Goal: Information Seeking & Learning: Learn about a topic

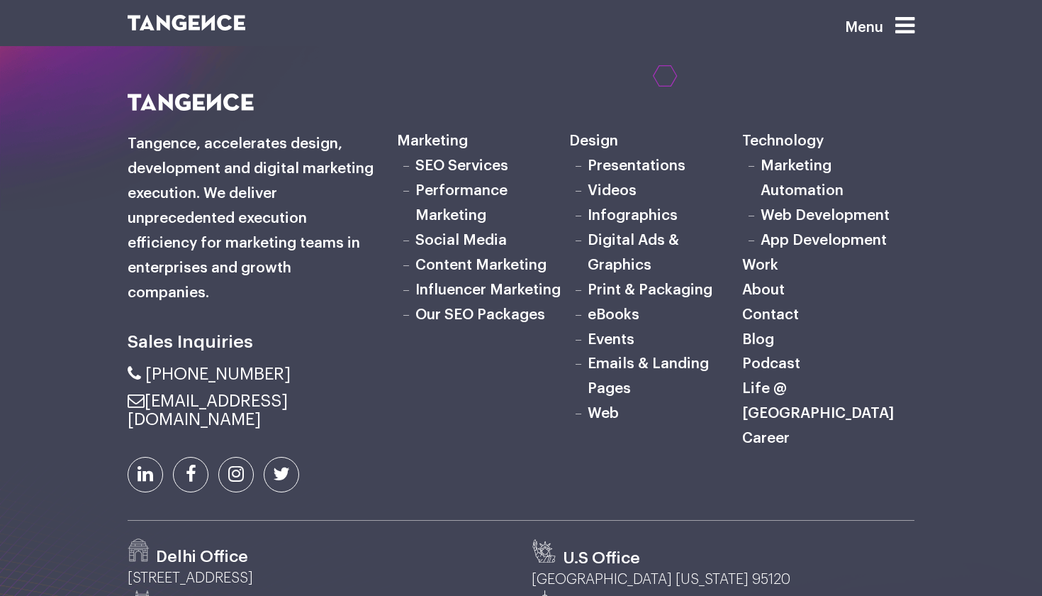
scroll to position [4465, 0]
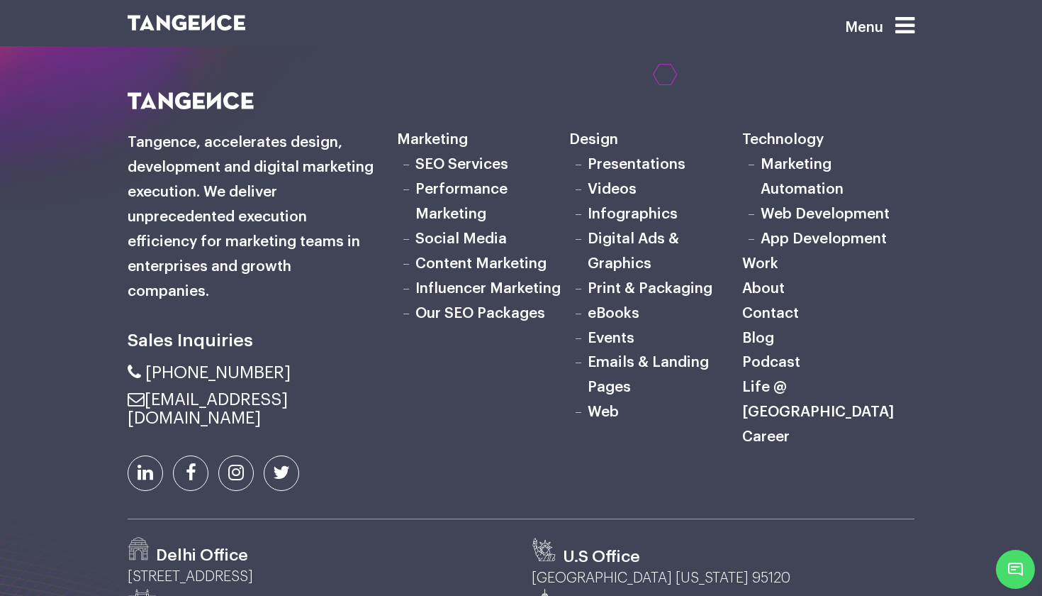
click at [482, 157] on link "SEO Services" at bounding box center [461, 164] width 93 height 15
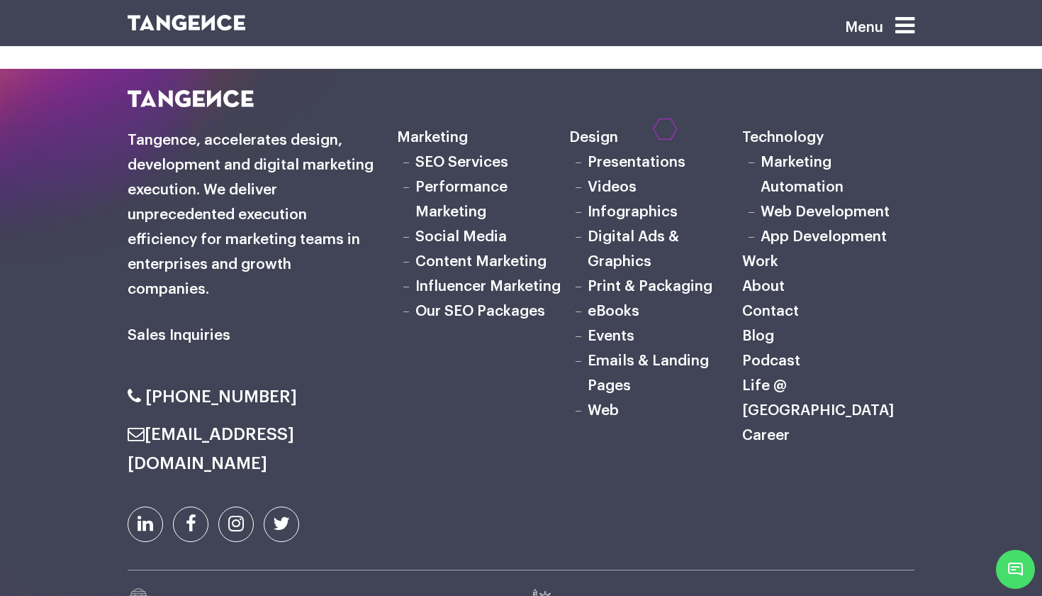
scroll to position [7849, 0]
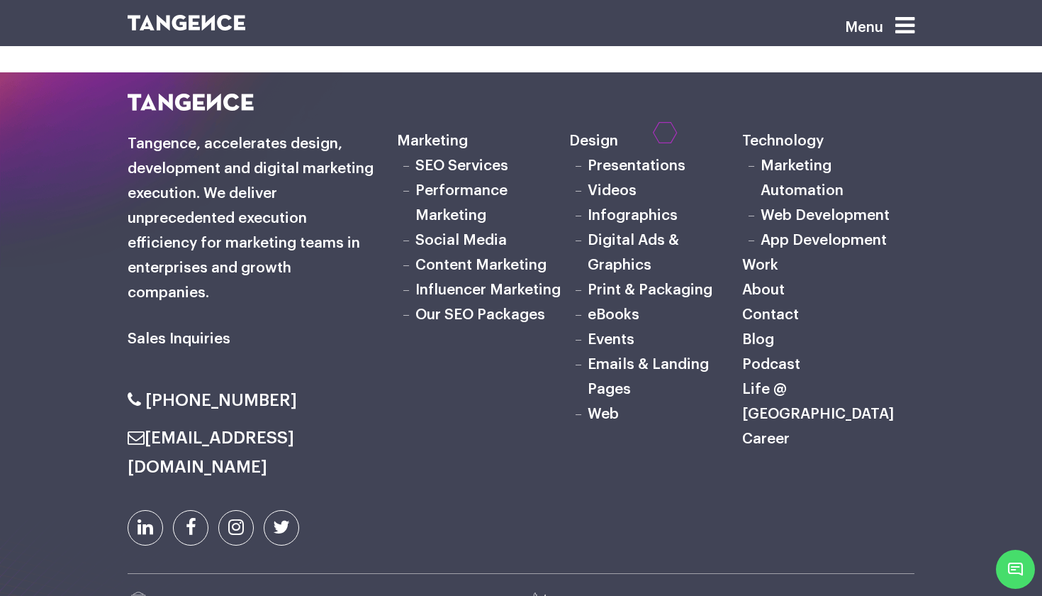
click at [506, 307] on link "Our SEO Packages" at bounding box center [480, 314] width 130 height 15
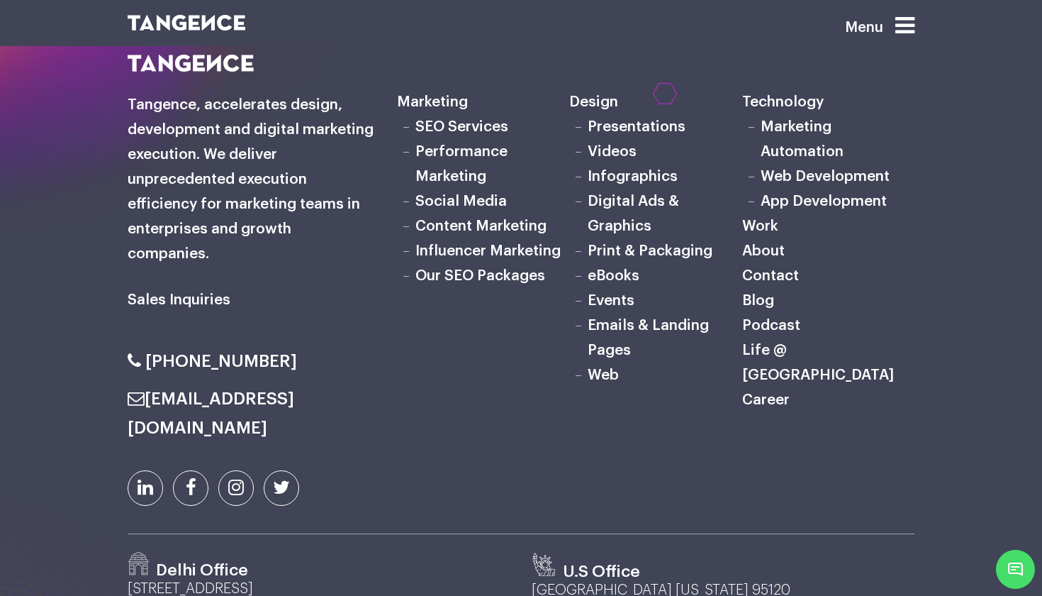
scroll to position [2722, 0]
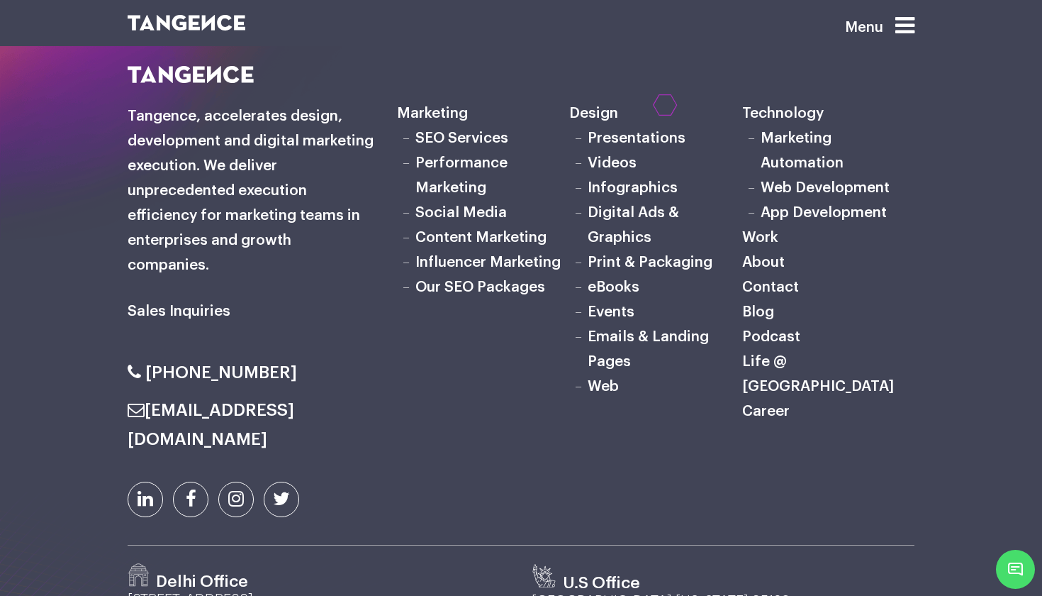
click at [801, 130] on link "Marketing Automation" at bounding box center [802, 150] width 83 height 40
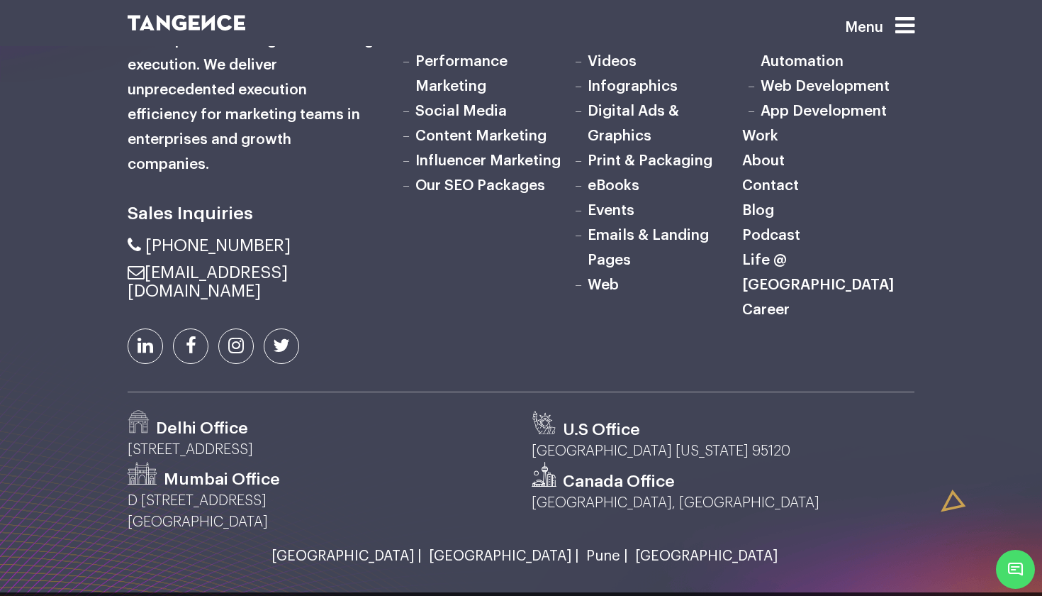
scroll to position [5283, 0]
